Goal: Task Accomplishment & Management: Complete application form

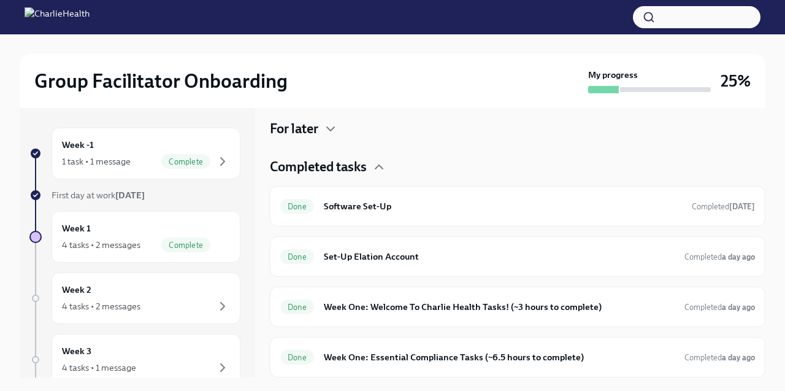
scroll to position [246, 0]
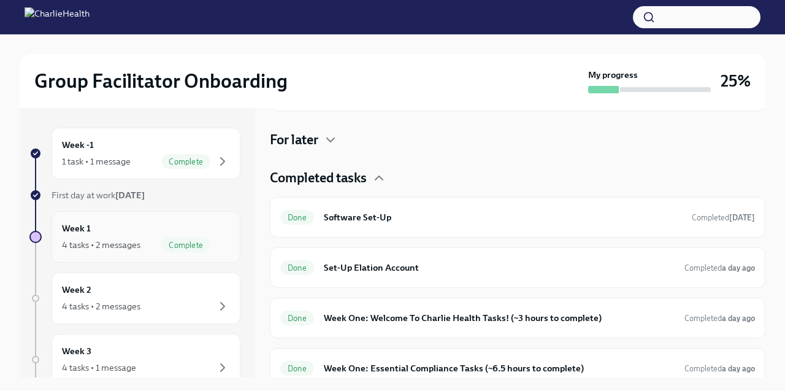
click at [176, 240] on span "Complete" at bounding box center [185, 244] width 49 height 9
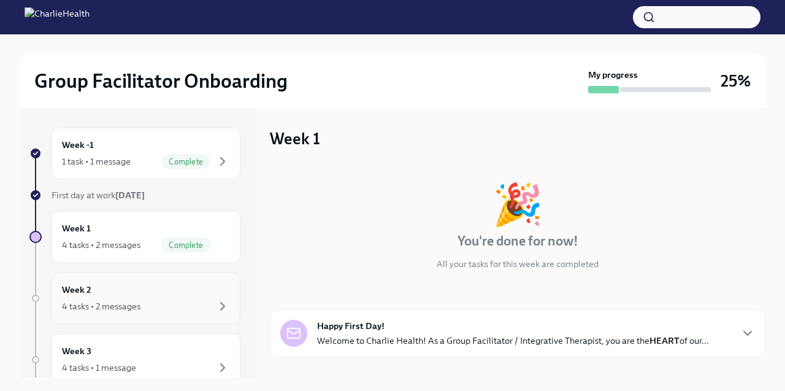
click at [174, 286] on div "Week 2 4 tasks • 2 messages" at bounding box center [146, 298] width 168 height 31
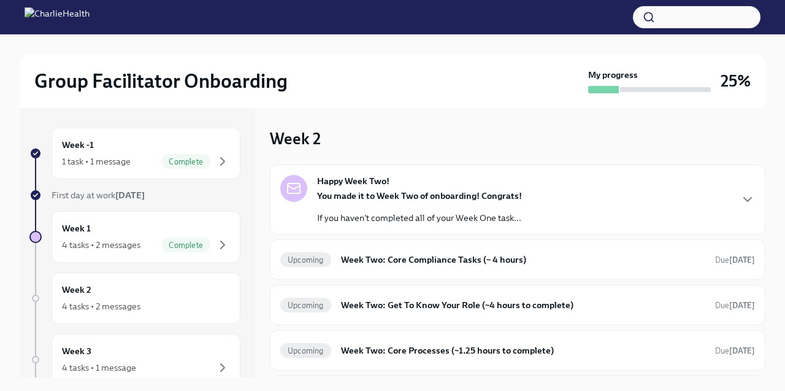
click at [158, 182] on div "Week -1 1 task • 1 message Complete First day at work [DATE] Week 1 4 tasks • 2…" at bounding box center [134, 384] width 211 height 513
click at [158, 165] on div "1 task • 1 message Complete" at bounding box center [146, 161] width 168 height 15
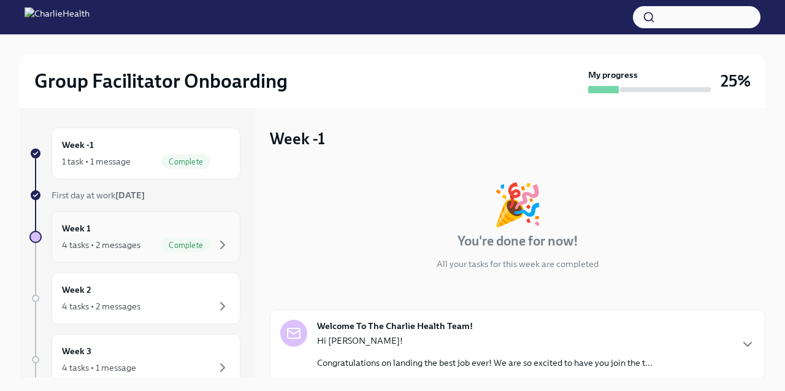
click at [167, 222] on div "Week 1 4 tasks • 2 messages Complete" at bounding box center [146, 236] width 168 height 31
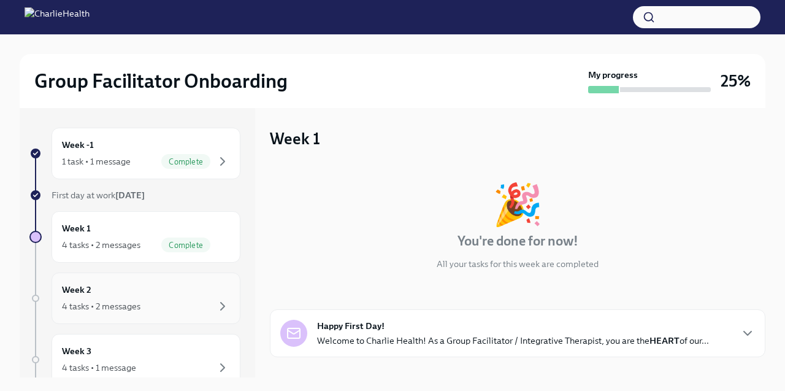
click at [166, 312] on div "4 tasks • 2 messages" at bounding box center [146, 306] width 168 height 15
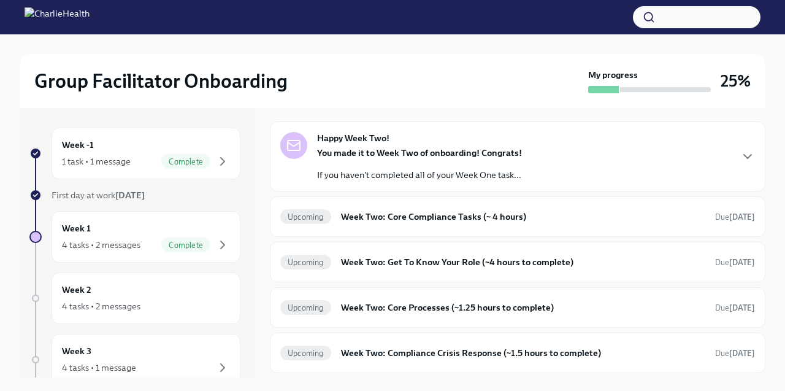
scroll to position [44, 0]
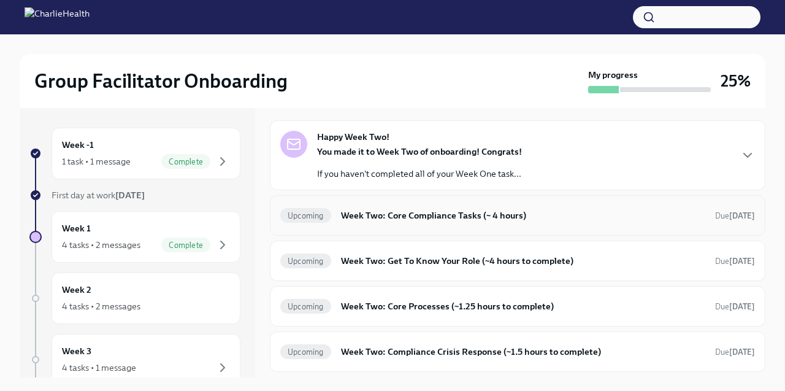
click at [405, 213] on h6 "Week Two: Core Compliance Tasks (~ 4 hours)" at bounding box center [523, 215] width 364 height 13
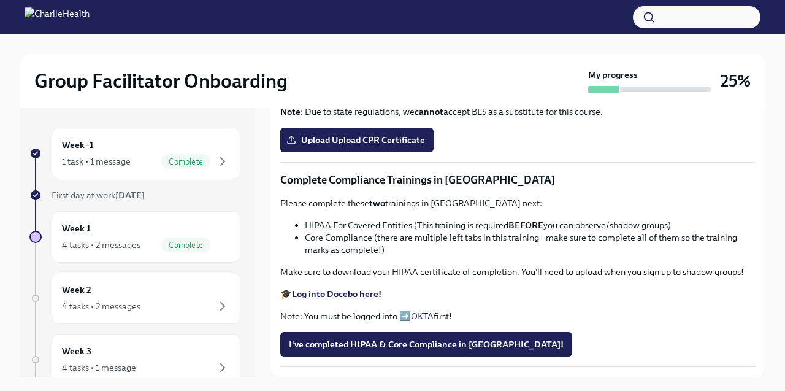
scroll to position [634, 0]
click at [388, 73] on strong "Complete your CPR & First Aid training HERE" at bounding box center [384, 67] width 184 height 11
click at [370, 152] on label "Upload Upload CPR Certificate" at bounding box center [356, 140] width 153 height 25
click at [0, 0] on input "Upload Upload CPR Certificate" at bounding box center [0, 0] width 0 height 0
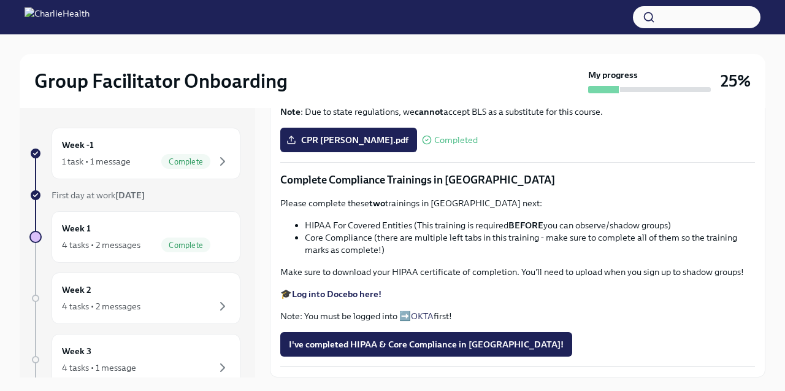
scroll to position [773, 0]
click at [363, 292] on strong "Log into Docebo here!" at bounding box center [337, 293] width 90 height 11
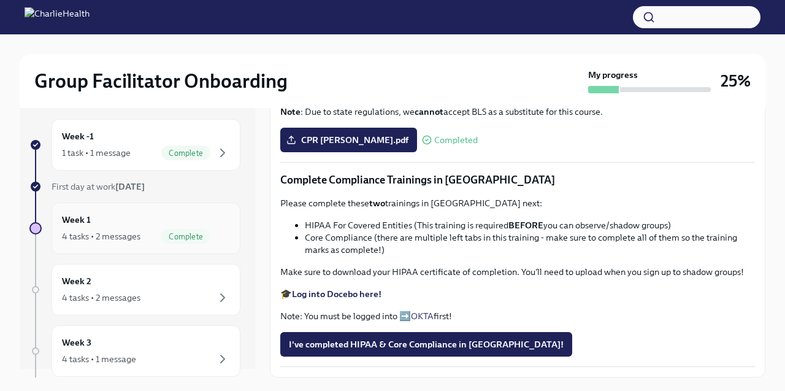
scroll to position [7, 0]
